Goal: Information Seeking & Learning: Learn about a topic

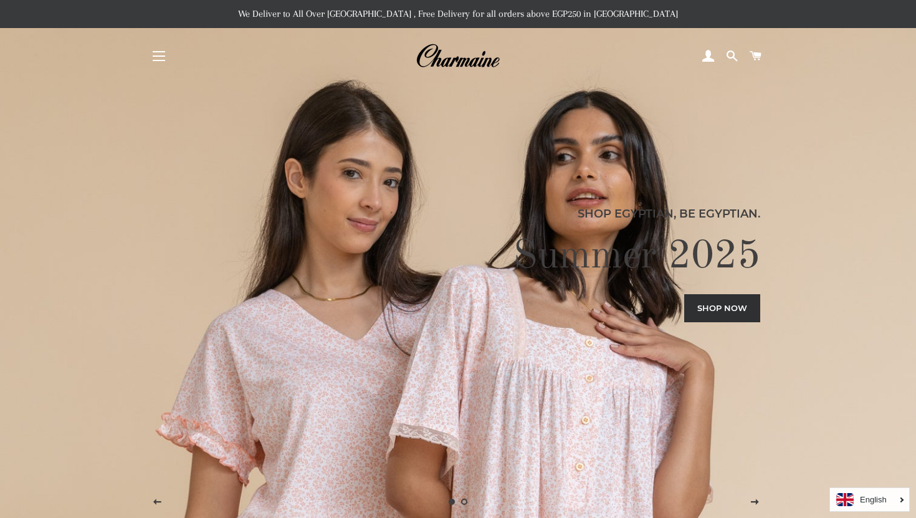
click at [156, 50] on button "Site navigation" at bounding box center [158, 55] width 31 height 31
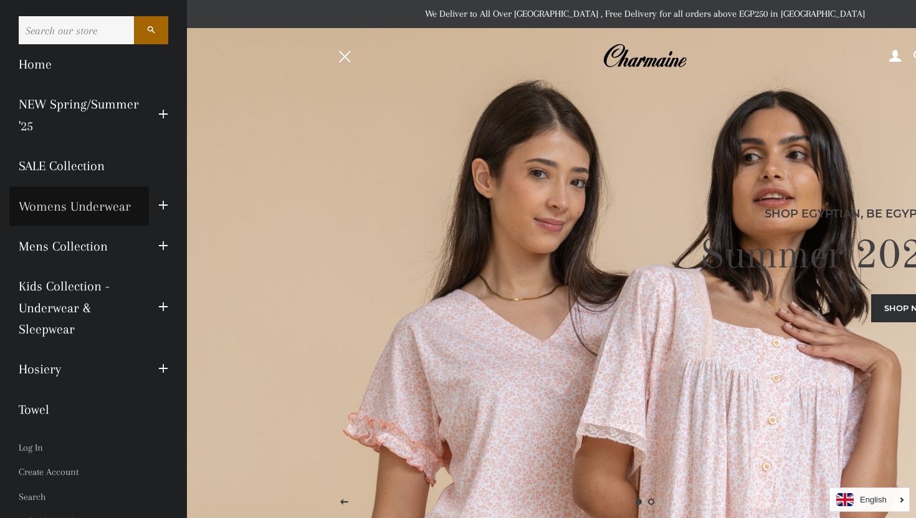
click at [110, 211] on link "Womens Underwear" at bounding box center [79, 206] width 140 height 40
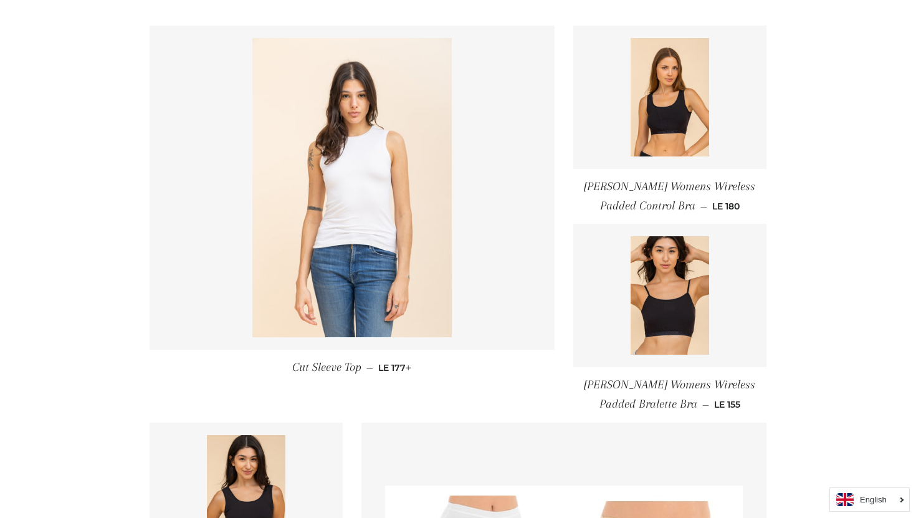
scroll to position [516, 0]
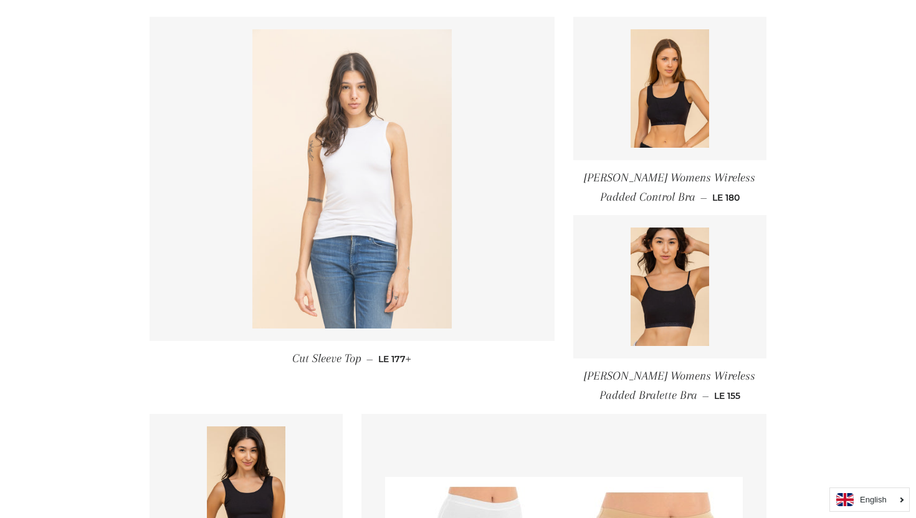
click at [439, 248] on img at bounding box center [351, 178] width 199 height 299
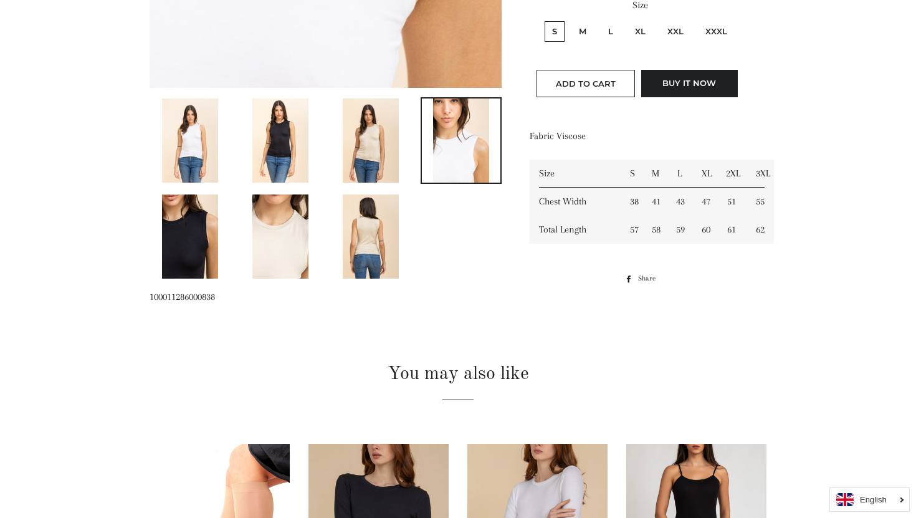
scroll to position [576, 0]
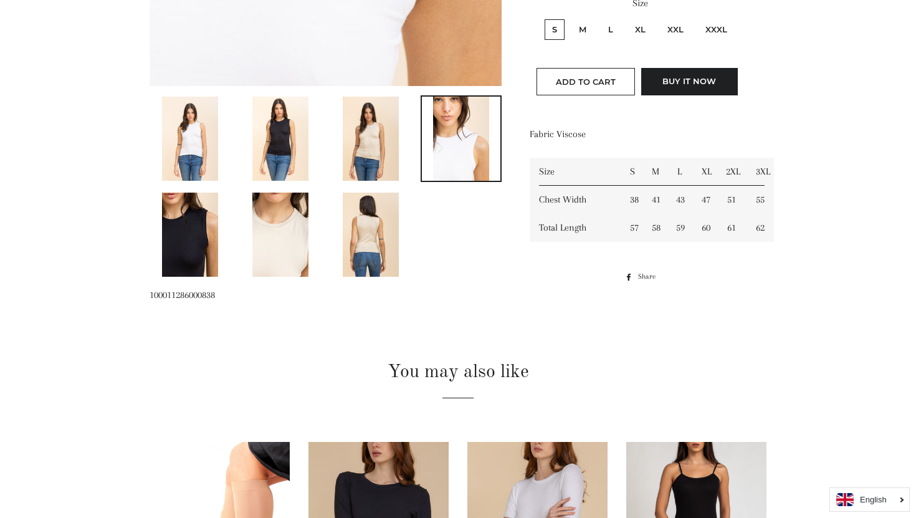
click at [287, 229] on img at bounding box center [280, 235] width 56 height 84
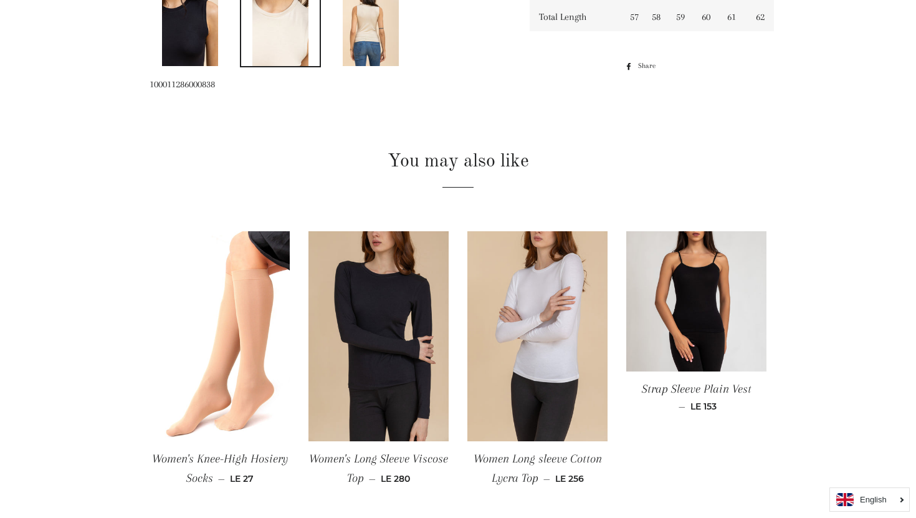
scroll to position [788, 0]
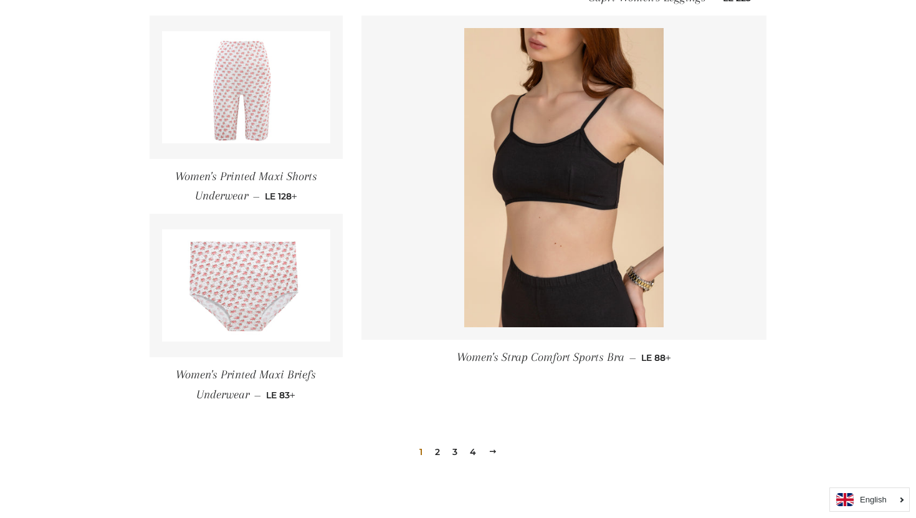
scroll to position [1806, 0]
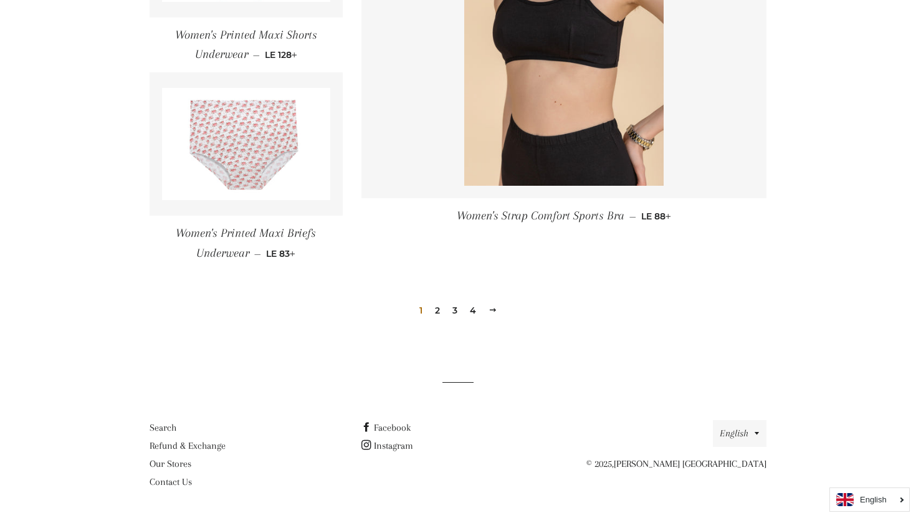
click at [435, 311] on link "2" at bounding box center [437, 310] width 15 height 19
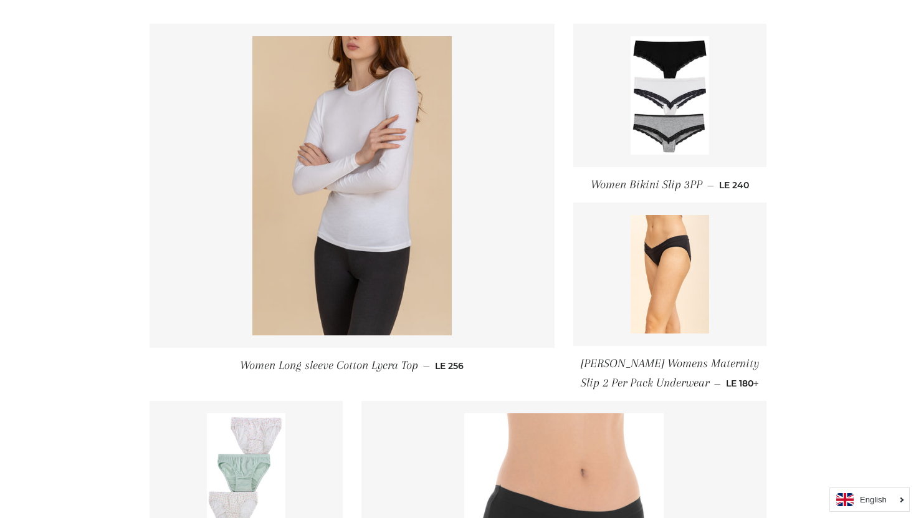
scroll to position [512, 0]
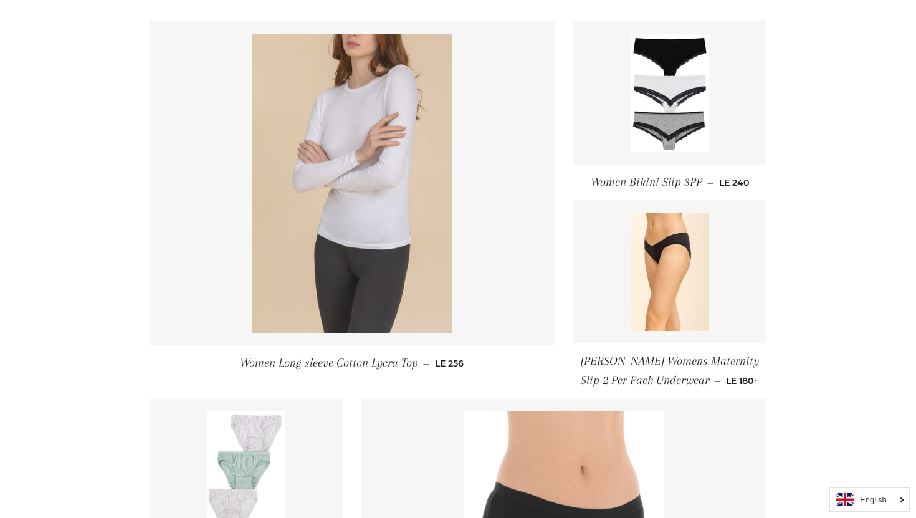
click at [292, 270] on img at bounding box center [351, 183] width 199 height 299
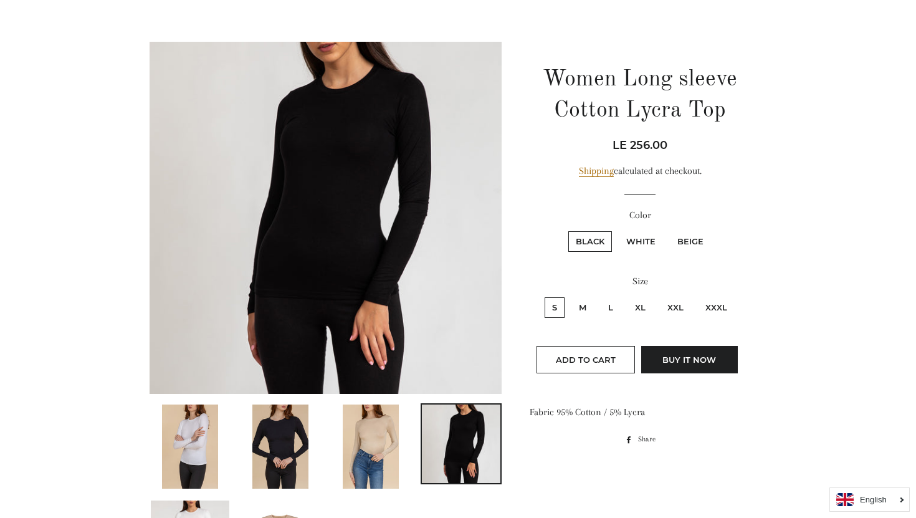
scroll to position [93, 0]
click at [203, 457] on img at bounding box center [190, 446] width 56 height 84
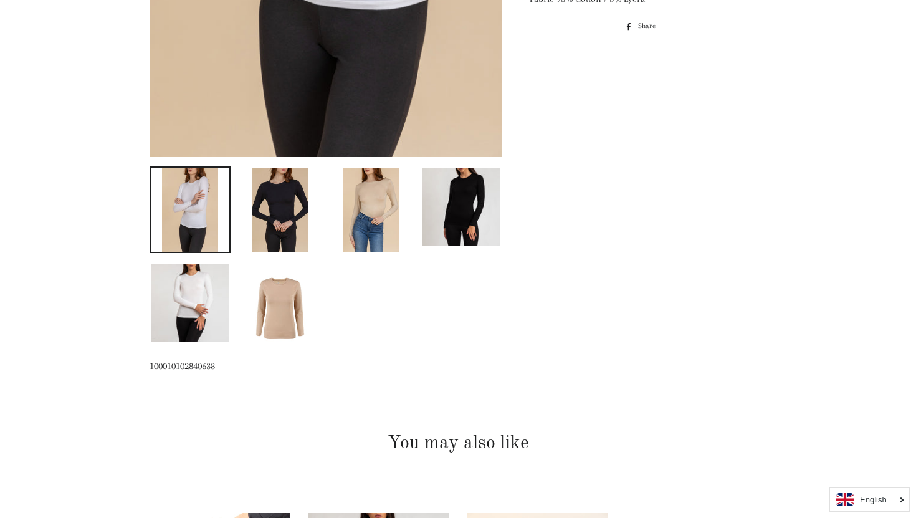
scroll to position [479, 0]
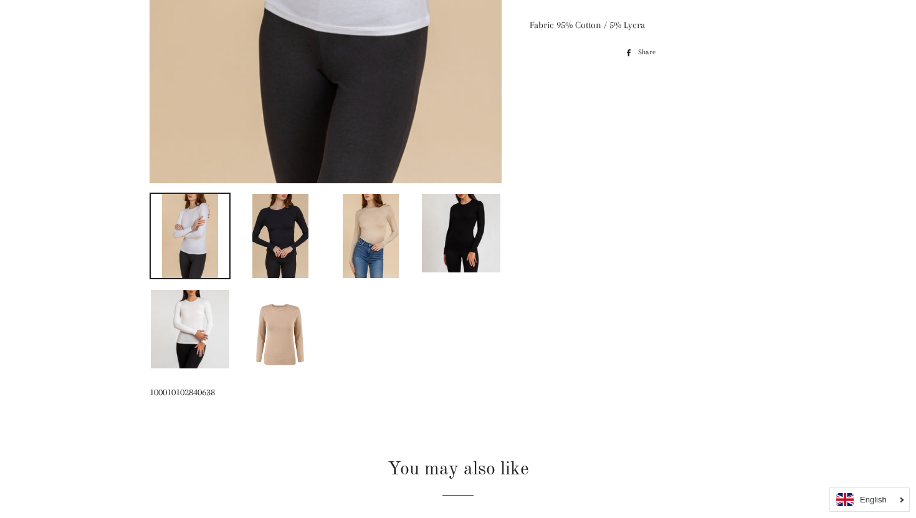
click at [390, 217] on img at bounding box center [371, 236] width 56 height 84
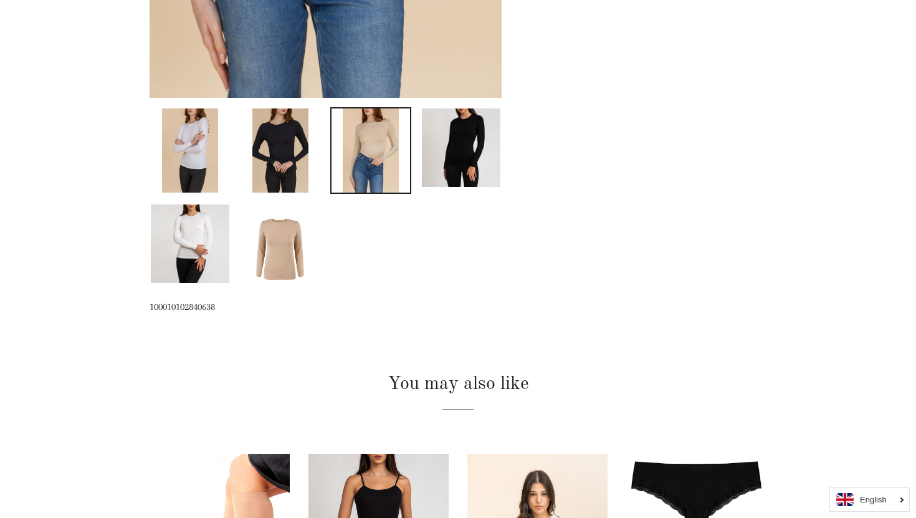
scroll to position [565, 0]
click at [292, 226] on img at bounding box center [280, 246] width 56 height 84
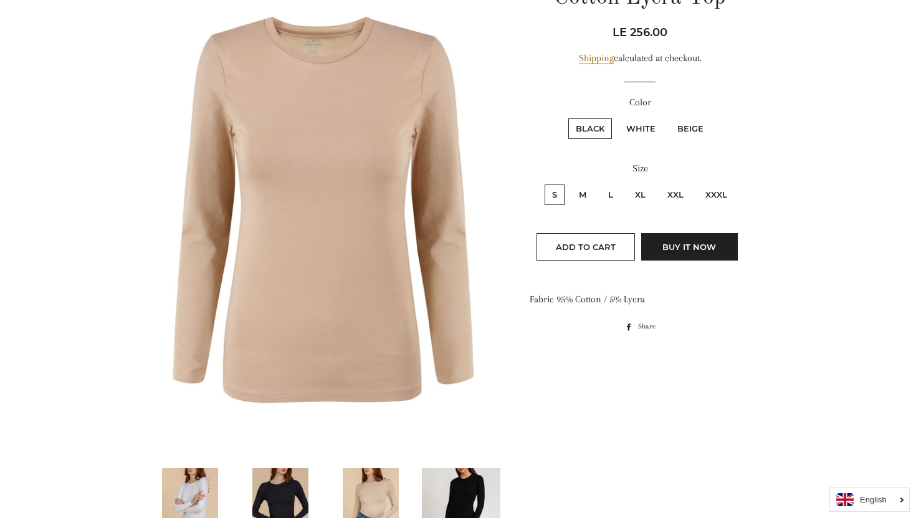
scroll to position [203, 0]
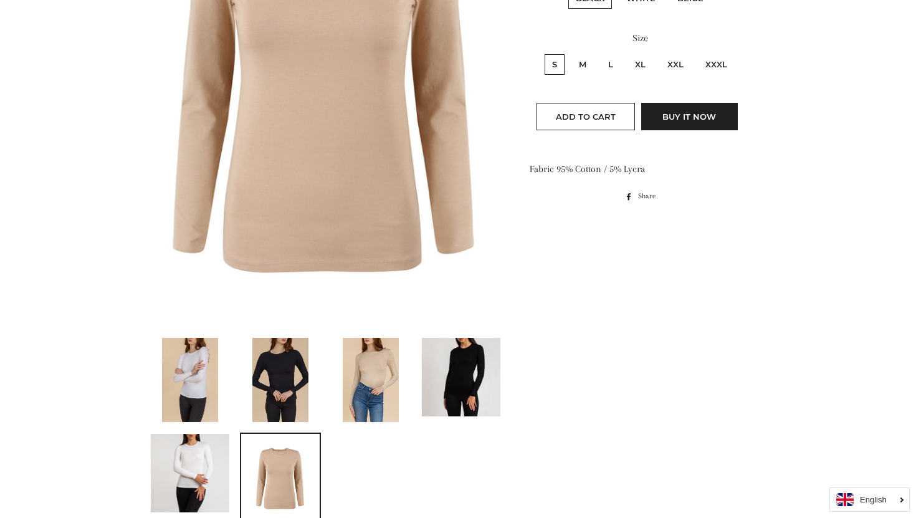
click at [210, 464] on img at bounding box center [190, 473] width 79 height 79
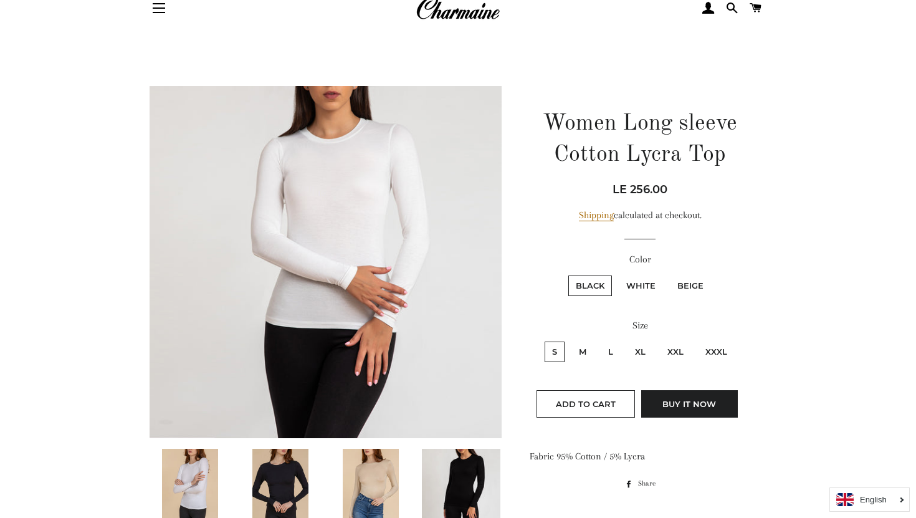
scroll to position [47, 0]
click at [210, 459] on img at bounding box center [190, 491] width 56 height 84
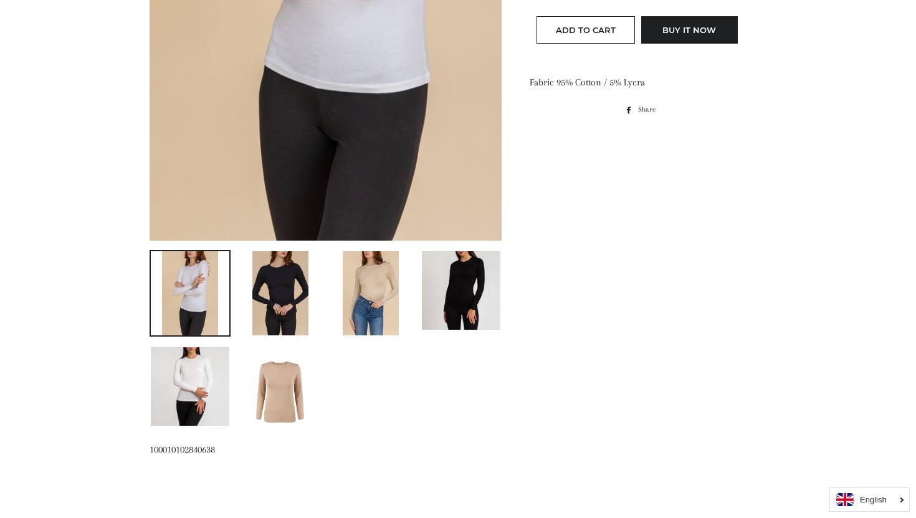
scroll to position [435, 0]
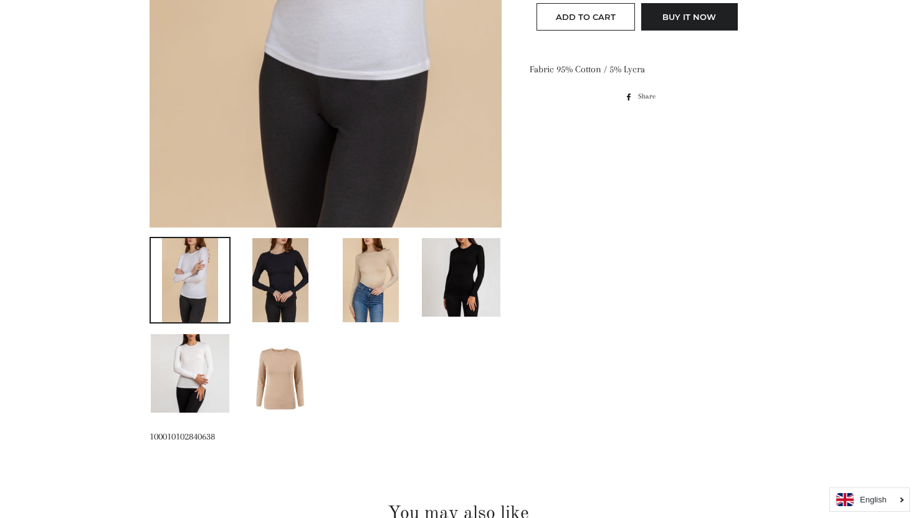
click at [290, 277] on img at bounding box center [280, 280] width 56 height 84
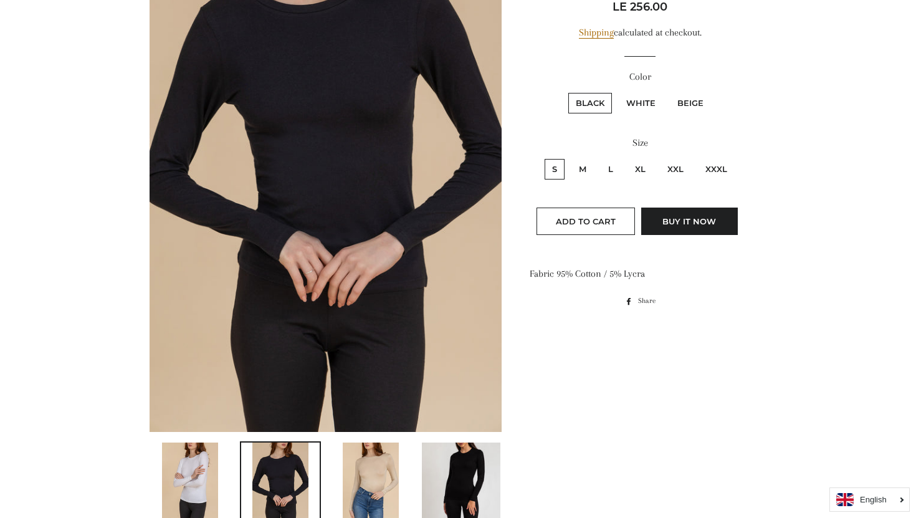
scroll to position [240, 0]
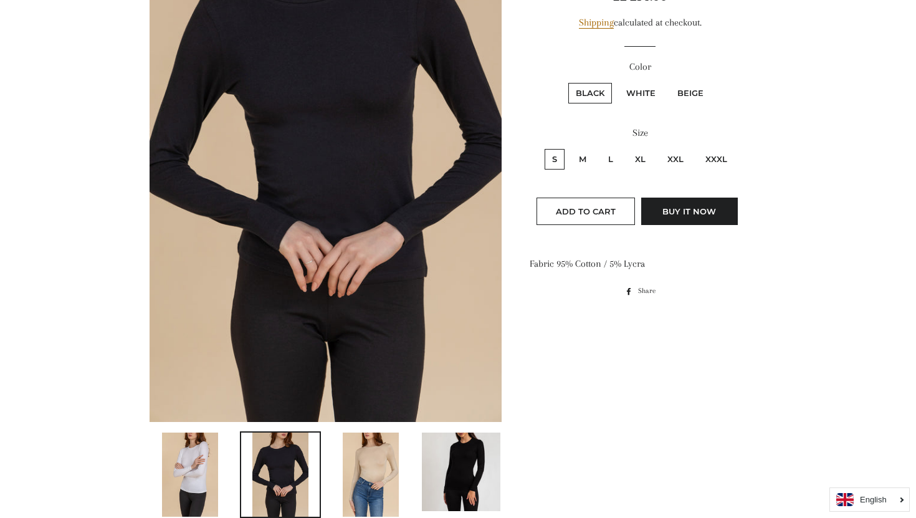
click at [377, 466] on img at bounding box center [371, 474] width 56 height 84
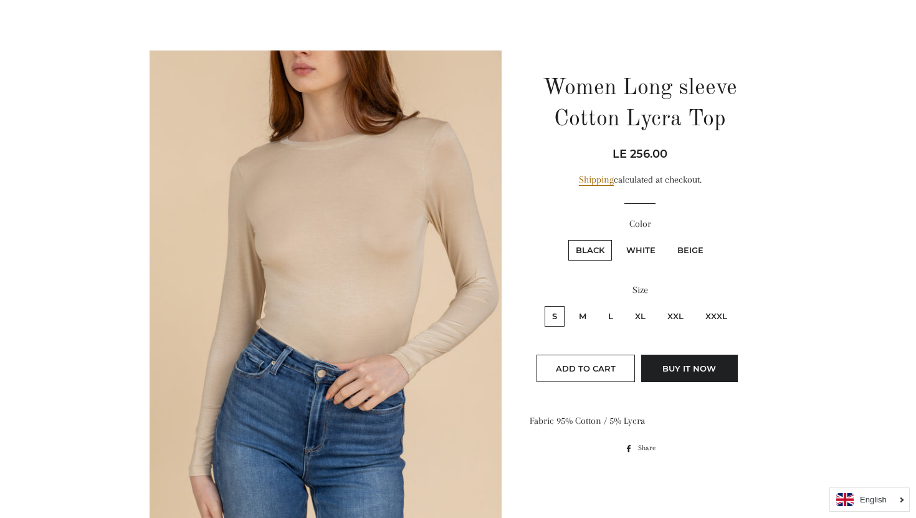
scroll to position [83, 0]
